Goal: Information Seeking & Learning: Learn about a topic

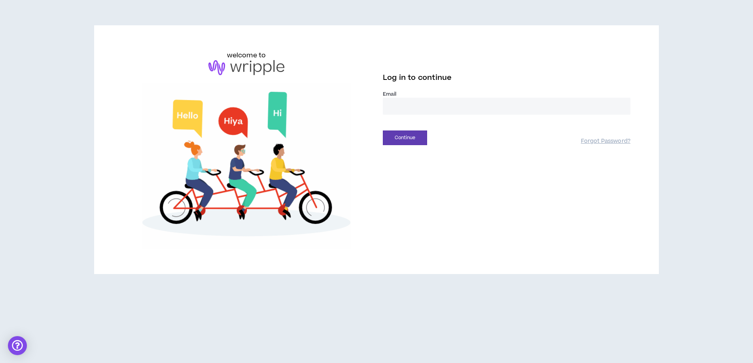
click at [426, 109] on input "email" at bounding box center [507, 106] width 248 height 17
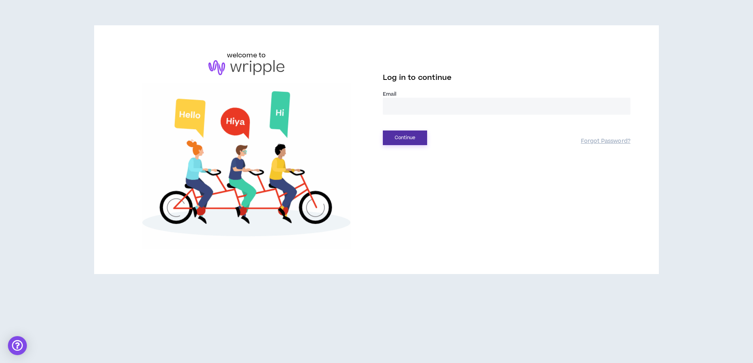
type input "**********"
click at [408, 137] on button "Continue" at bounding box center [405, 138] width 44 height 15
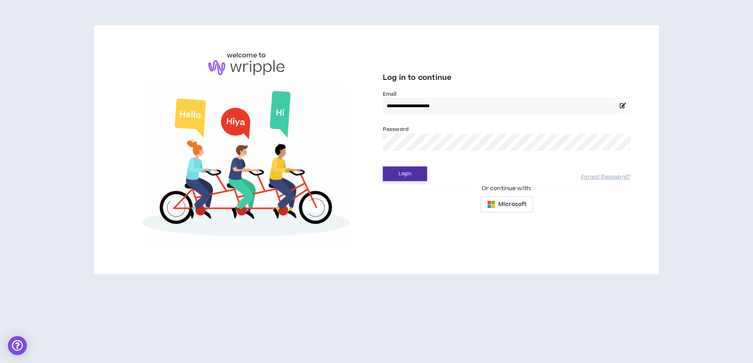
click at [407, 177] on button "Login" at bounding box center [405, 174] width 44 height 15
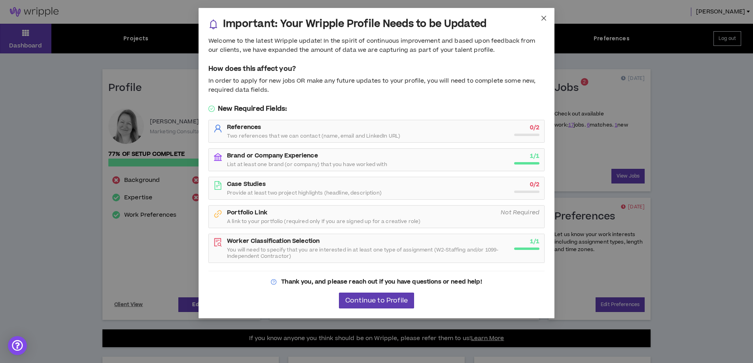
click at [544, 17] on icon "close" at bounding box center [543, 18] width 5 height 5
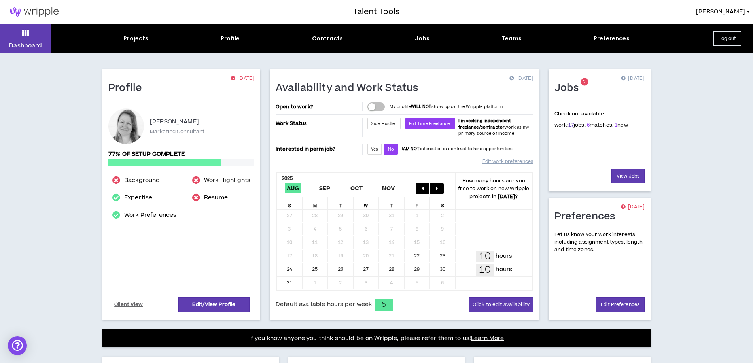
click at [568, 126] on link "17" at bounding box center [571, 124] width 6 height 7
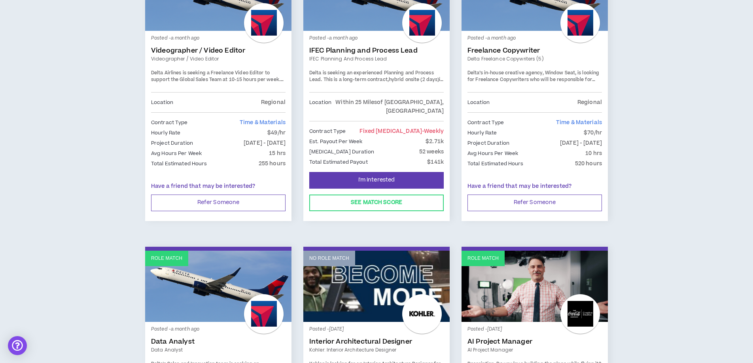
scroll to position [1084, 0]
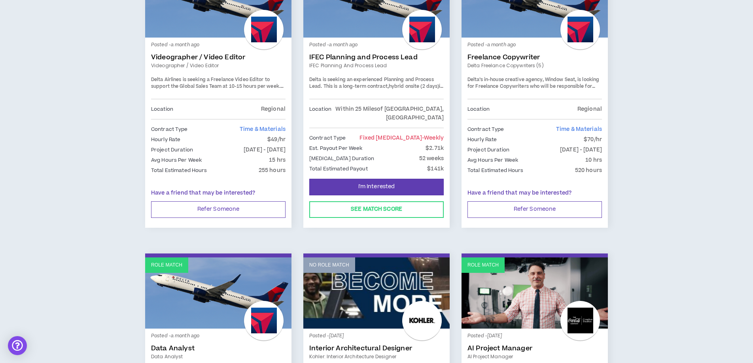
click at [187, 53] on link "Videographer / Video Editor" at bounding box center [218, 57] width 134 height 8
